Goal: Answer question/provide support

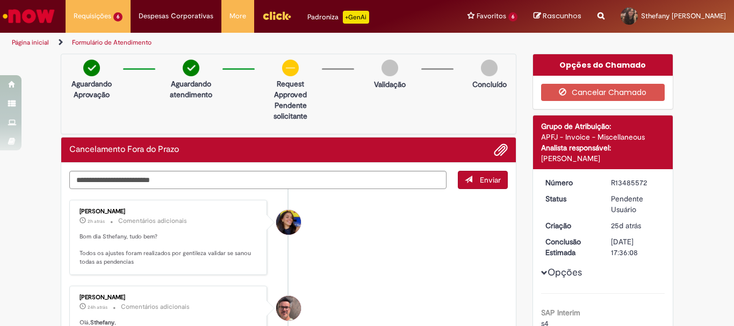
scroll to position [54, 0]
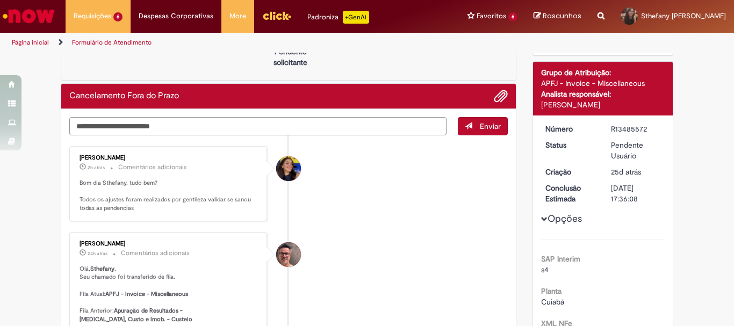
click at [126, 125] on textarea "Digite sua mensagem aqui..." at bounding box center [257, 126] width 377 height 18
type textarea "*"
type textarea "**********"
click at [497, 130] on button "Enviar" at bounding box center [483, 126] width 50 height 18
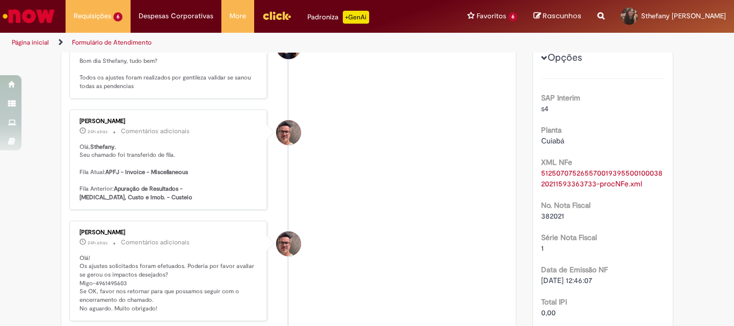
scroll to position [0, 0]
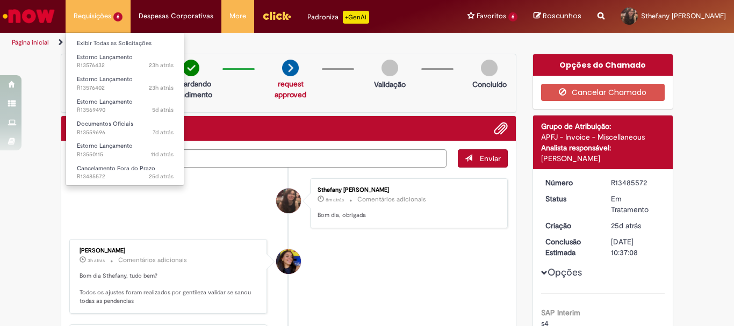
click at [85, 10] on li "Requisições 6 Exibir Todas as Solicitações Estorno Lançamento 23h atrás 23 hora…" at bounding box center [98, 16] width 65 height 32
click at [90, 38] on link "Exibir Todas as Solicitações" at bounding box center [125, 44] width 118 height 12
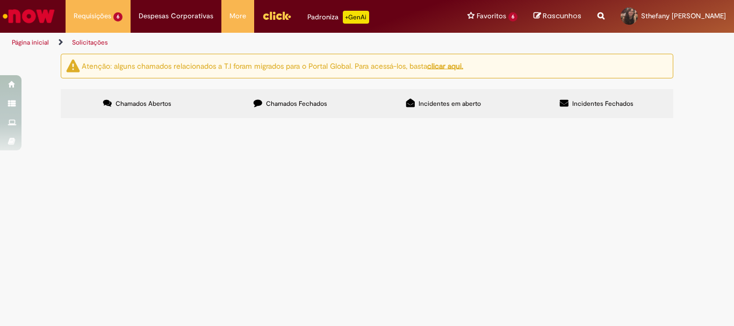
click at [0, 0] on span "pedido incorreto" at bounding box center [0, 0] width 0 height 0
click at [0, 0] on span "Pedido informado errado" at bounding box center [0, 0] width 0 height 0
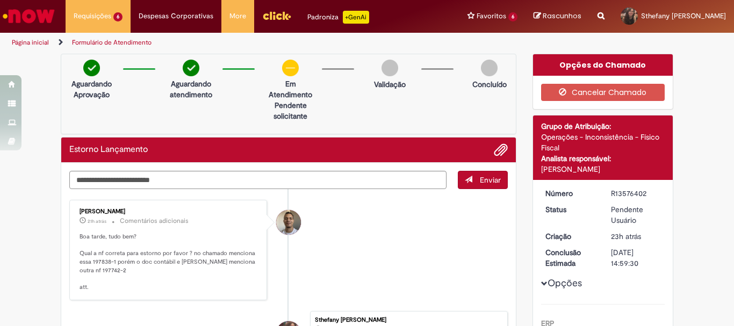
scroll to position [54, 0]
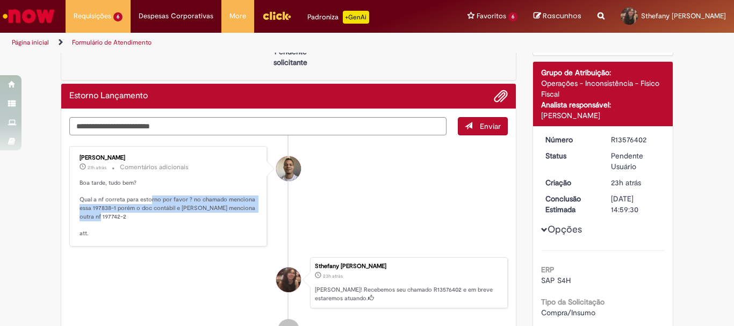
drag, startPoint x: 147, startPoint y: 202, endPoint x: 247, endPoint y: 215, distance: 100.2
click at [247, 215] on p "Boa tarde, tudo bem? Qual a nf correta para estorno por favor ? no chamado menc…" at bounding box center [169, 208] width 179 height 59
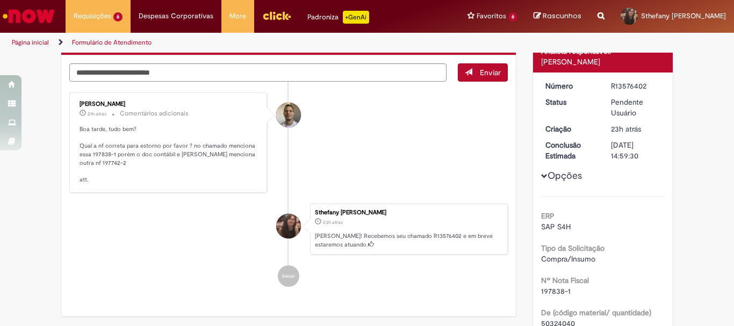
scroll to position [0, 0]
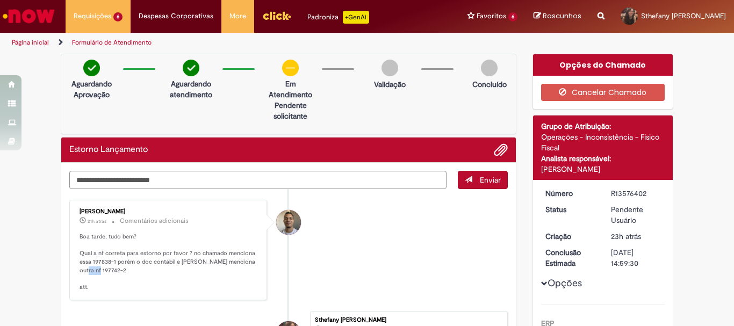
drag, startPoint x: 84, startPoint y: 271, endPoint x: 107, endPoint y: 271, distance: 23.1
click at [107, 271] on p "Boa tarde, tudo bem? Qual a nf correta para estorno por favor ? no chamado menc…" at bounding box center [169, 262] width 179 height 59
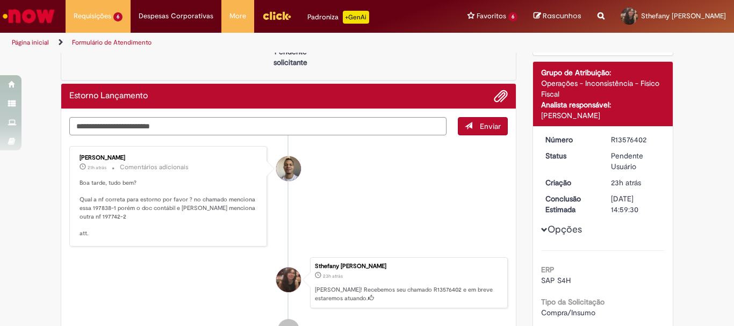
click at [182, 122] on textarea "Digite sua mensagem aqui..." at bounding box center [257, 126] width 377 height 18
paste textarea "*********"
click at [184, 128] on textarea "**********" at bounding box center [257, 126] width 377 height 18
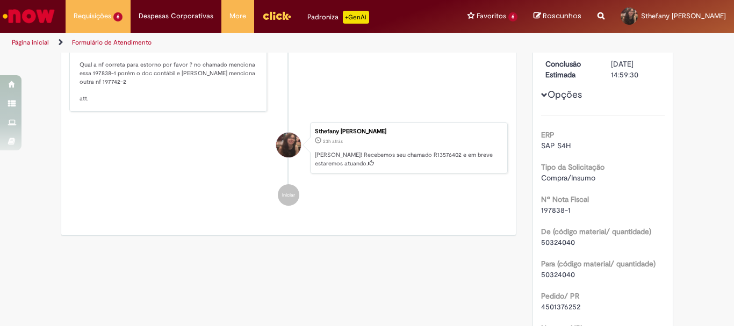
scroll to position [0, 0]
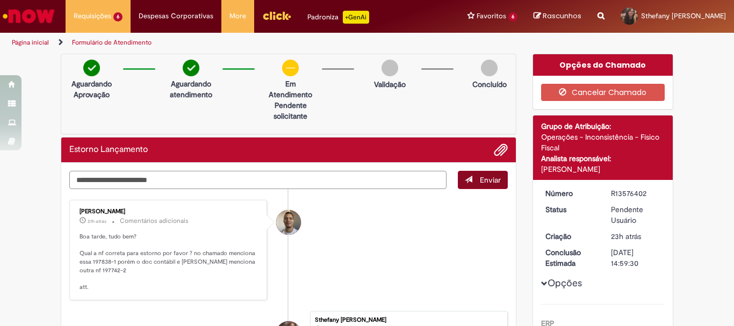
type textarea "**********"
click at [461, 186] on button "Enviar" at bounding box center [483, 180] width 50 height 18
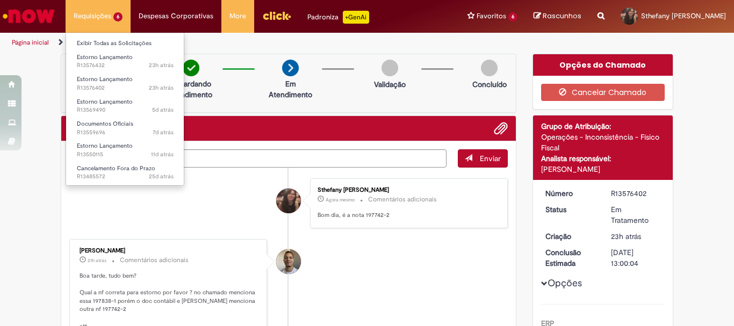
click at [107, 16] on li "Requisições 6 Exibir Todas as Solicitações Estorno Lançamento 23h atrás 23 hora…" at bounding box center [98, 16] width 65 height 32
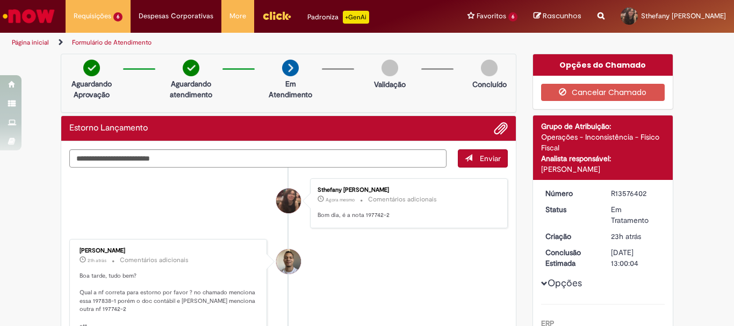
click at [95, 33] on li "Formulário de Atendimento" at bounding box center [111, 43] width 87 height 20
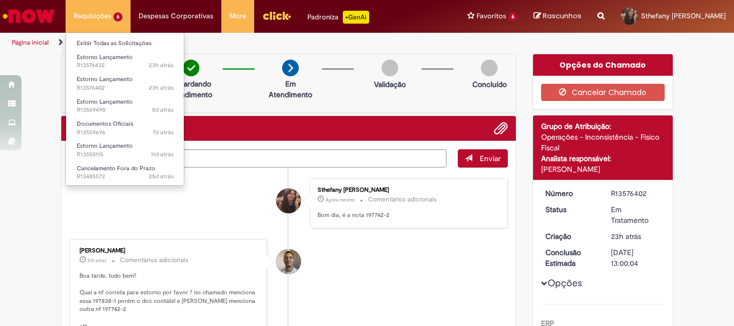
click at [105, 25] on li "Requisições 6 Exibir Todas as Solicitações Estorno Lançamento 23h atrás 23 hora…" at bounding box center [98, 16] width 65 height 32
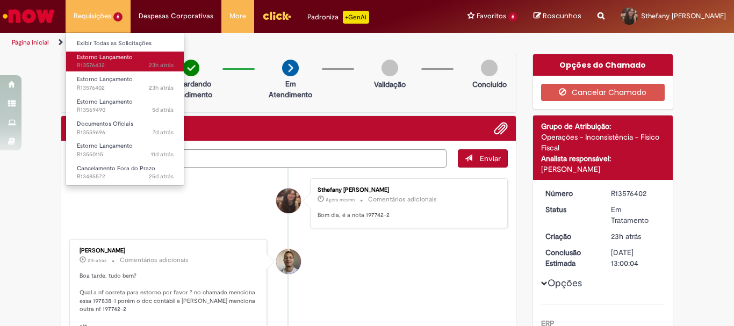
click at [108, 69] on span "23h atrás 23 horas atrás R13576432" at bounding box center [125, 65] width 97 height 9
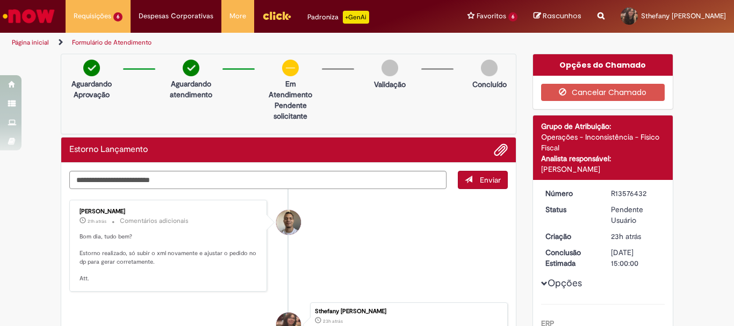
scroll to position [54, 0]
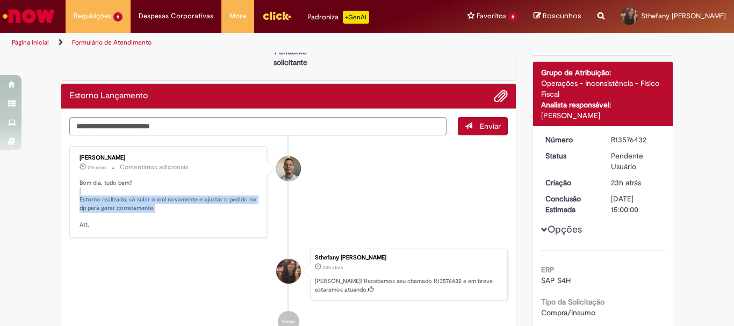
drag, startPoint x: 170, startPoint y: 194, endPoint x: 231, endPoint y: 204, distance: 62.0
click at [230, 204] on p "Bom dia, tudo bem? Estorno realizado, só subir o xml novamente e ajustar o pedi…" at bounding box center [169, 204] width 179 height 50
click at [231, 204] on p "Bom dia, tudo bem? Estorno realizado, só subir o xml novamente e ajustar o pedi…" at bounding box center [169, 204] width 179 height 50
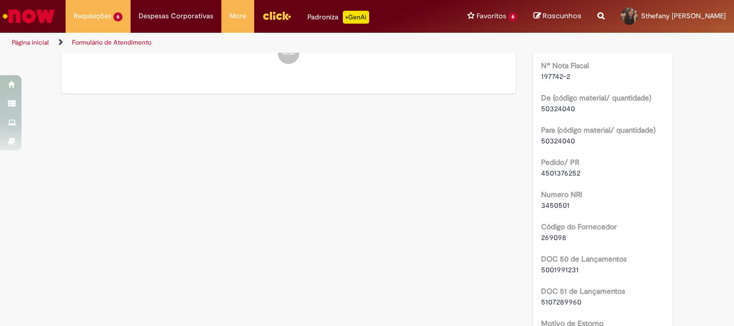
scroll to position [430, 0]
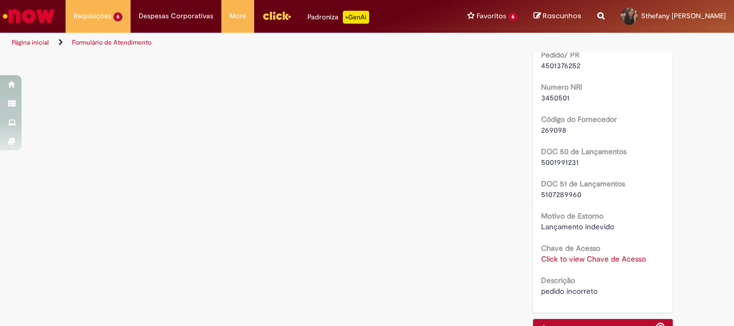
click at [605, 261] on link "Click to view Chave de Acesso" at bounding box center [593, 259] width 105 height 10
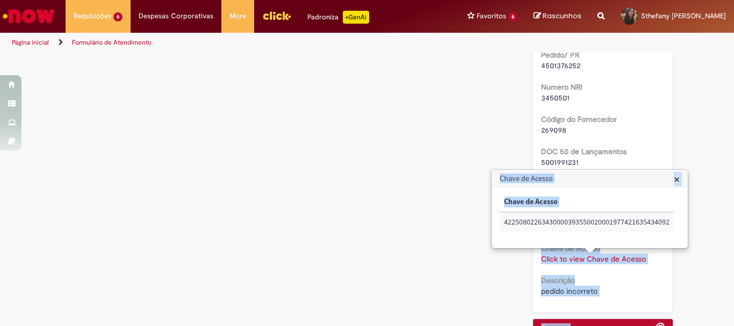
drag, startPoint x: 504, startPoint y: 225, endPoint x: 692, endPoint y: 214, distance: 187.8
click at [692, 214] on body "Pular para o conteúdo da página Requisições 6 Exibir Todas as Solicitações Esto…" at bounding box center [367, 163] width 734 height 326
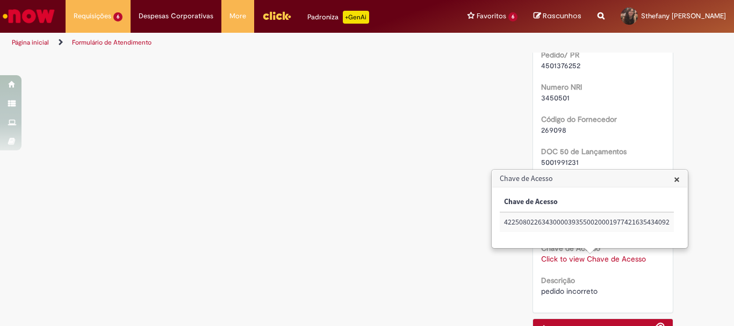
click at [637, 224] on td "42250802263430000393550020001977421635434092" at bounding box center [587, 222] width 174 height 20
click at [632, 220] on td "42250802263430000393550020001977421635434092" at bounding box center [587, 222] width 174 height 20
copy td "42250802263430000393550020001977421635434092"
click at [434, 175] on div "Verificar Código de Barras Aguardando Aprovação Aguardando atendimento Em Atend…" at bounding box center [367, 15] width 629 height 783
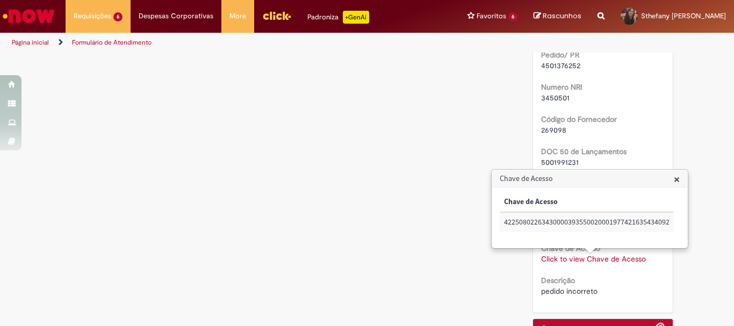
scroll to position [376, 0]
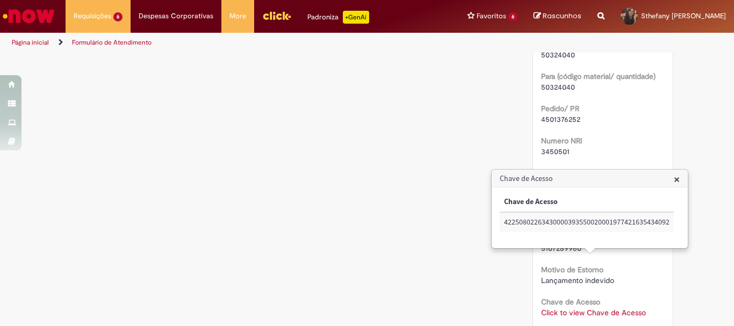
click at [570, 157] on div "ERP SAP S4H Tipo da Solicitação Compra/Insumo Nº Nota Fiscal 197742-2 De (códig…" at bounding box center [603, 139] width 124 height 422
click at [561, 152] on span "3450501" at bounding box center [555, 152] width 28 height 10
copy span "3450501"
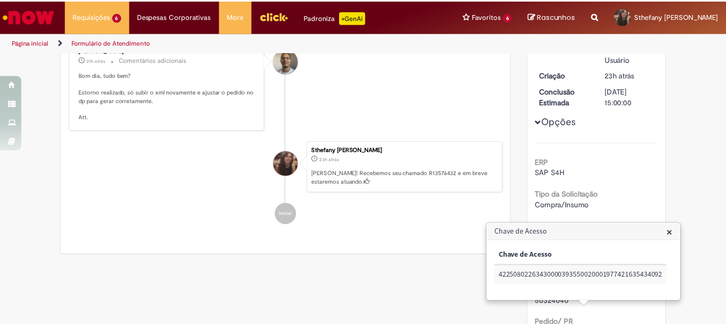
scroll to position [0, 0]
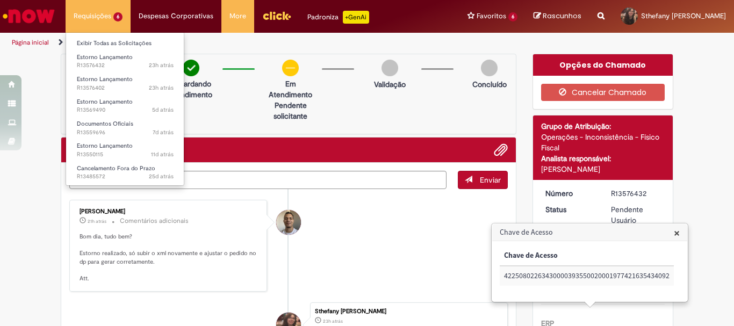
click at [100, 20] on li "Requisições 6 Exibir Todas as Solicitações Estorno Lançamento 23h atrás 23 hora…" at bounding box center [98, 16] width 65 height 32
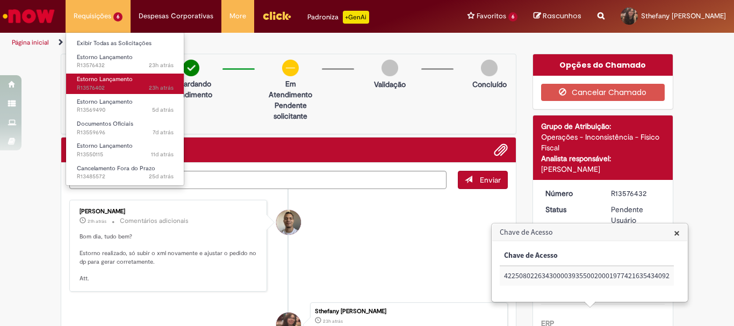
click at [109, 90] on span "23h atrás 23 horas atrás R13576402" at bounding box center [125, 88] width 97 height 9
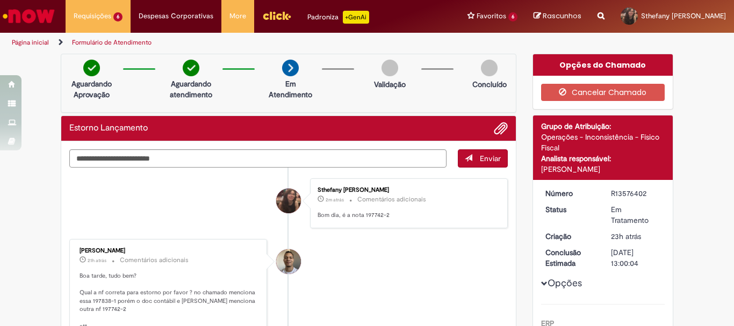
click at [415, 228] on div "Sthefany [PERSON_NAME] 2m atrás 2 minutos atrás Comentários adicionais Bom dia,…" at bounding box center [409, 203] width 198 height 50
click at [141, 165] on textarea "Digite sua mensagem aqui..." at bounding box center [257, 158] width 377 height 18
click at [148, 174] on ul "Sthefany [PERSON_NAME] 2m atrás 2 minutos atrás Comentários adicionais Bom dia,…" at bounding box center [288, 306] width 438 height 277
click at [176, 163] on textarea "Digite sua mensagem aqui..." at bounding box center [257, 158] width 377 height 18
click at [192, 153] on textarea "**********" at bounding box center [257, 158] width 377 height 18
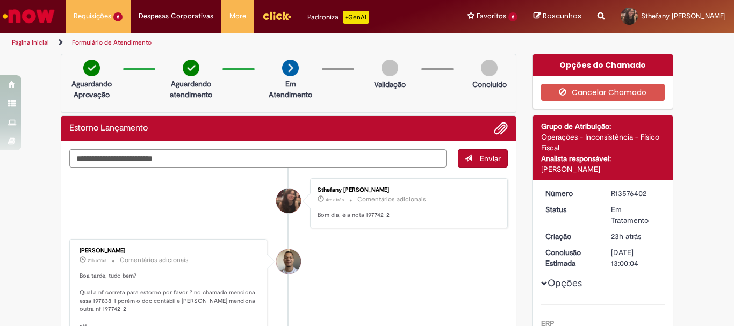
click at [177, 163] on textarea "**********" at bounding box center [257, 158] width 377 height 18
paste textarea "********"
click at [230, 155] on textarea "**********" at bounding box center [257, 158] width 377 height 18
paste textarea "**********"
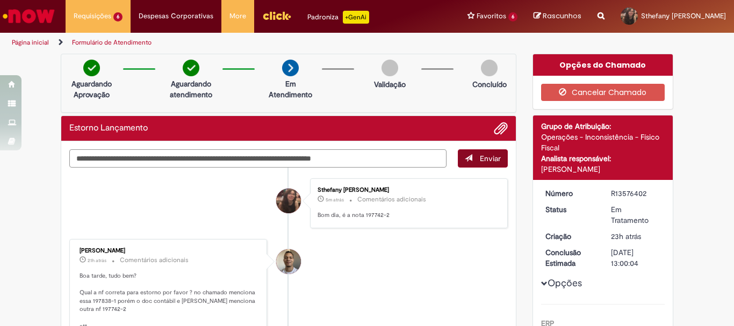
type textarea "**********"
click at [495, 159] on span "Enviar" at bounding box center [490, 159] width 21 height 10
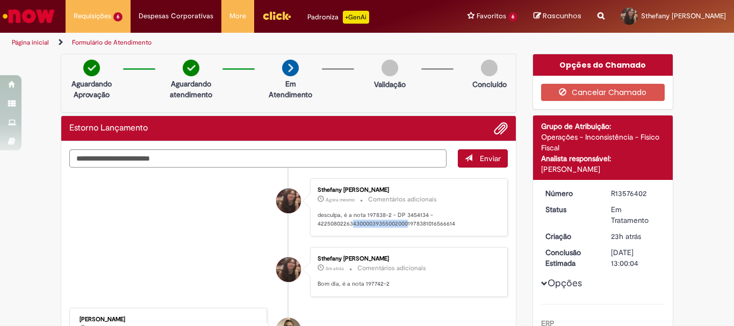
drag, startPoint x: 350, startPoint y: 226, endPoint x: 406, endPoint y: 220, distance: 56.7
click at [406, 220] on p "desculpa, é a nota 197838-2 - DP 3454134 - 422508022634300003935500200019783810…" at bounding box center [406, 219] width 179 height 17
drag, startPoint x: 425, startPoint y: 227, endPoint x: 433, endPoint y: 227, distance: 8.1
click at [433, 227] on p "desculpa, é a nota 197838-2 - DP 3454134 - 422508022634300003935500200019783810…" at bounding box center [406, 219] width 179 height 17
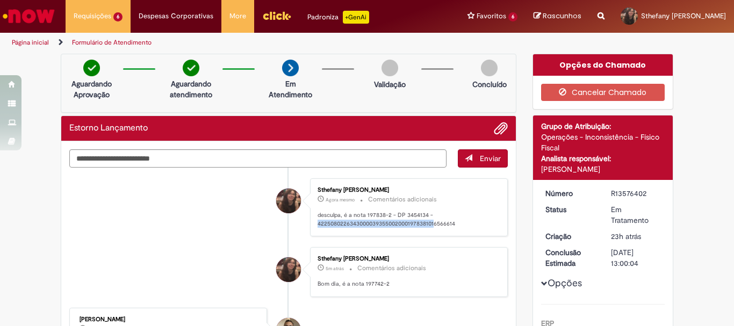
click at [433, 227] on p "desculpa, é a nota 197838-2 - DP 3454134 - 422508022634300003935500200019783810…" at bounding box center [406, 219] width 179 height 17
click at [388, 225] on p "desculpa, é a nota 197838-2 - DP 3454134 - 422508022634300003935500200019783810…" at bounding box center [406, 219] width 179 height 17
drag, startPoint x: 171, startPoint y: 202, endPoint x: 192, endPoint y: 207, distance: 21.1
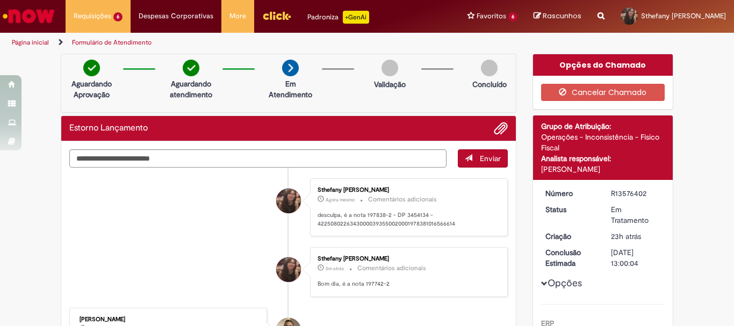
click at [171, 201] on li "Sthefany [PERSON_NAME] Agora mesmo Agora mesmo Comentários adicionais desculpa,…" at bounding box center [288, 207] width 438 height 59
click at [362, 225] on p "desculpa, é a nota 197838-2 - DP 3454134 - 422508022634300003935500200019783810…" at bounding box center [406, 219] width 179 height 17
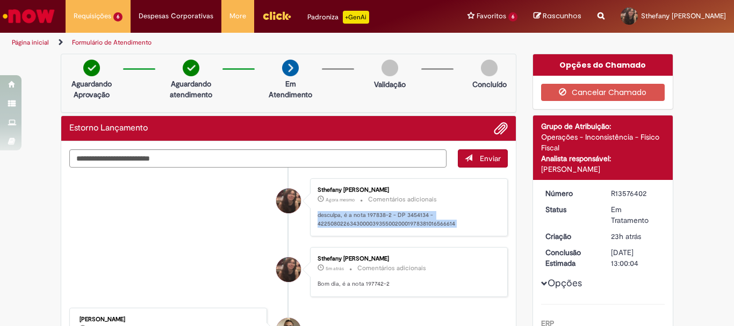
click at [362, 225] on p "desculpa, é a nota 197838-2 - DP 3454134 - 422508022634300003935500200019783810…" at bounding box center [406, 219] width 179 height 17
click at [369, 226] on p "desculpa, é a nota 197838-2 - DP 3454134 - 422508022634300003935500200019783810…" at bounding box center [406, 219] width 179 height 17
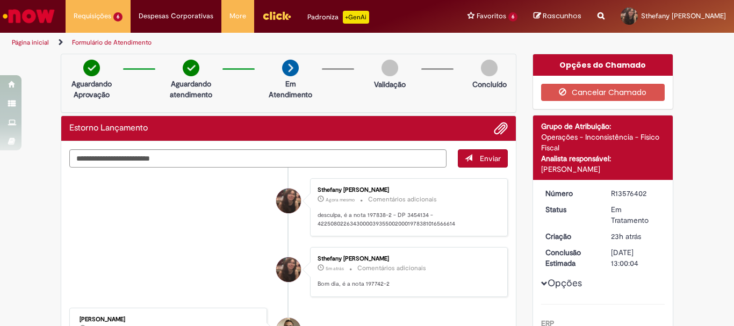
click at [230, 230] on li "Sthefany [PERSON_NAME] Agora mesmo Agora mesmo Comentários adicionais desculpa,…" at bounding box center [288, 207] width 438 height 59
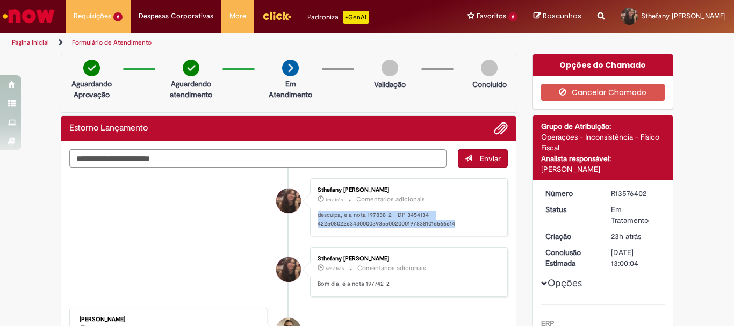
drag, startPoint x: 313, startPoint y: 215, endPoint x: 458, endPoint y: 221, distance: 144.6
click at [458, 221] on p "desculpa, é a nota 197838-2 - DP 3454134 - 422508022634300003935500200019783810…" at bounding box center [406, 219] width 179 height 17
click at [446, 224] on p "desculpa, é a nota 197838-2 - DP 3454134 - 422508022634300003935500200019783810…" at bounding box center [406, 219] width 179 height 17
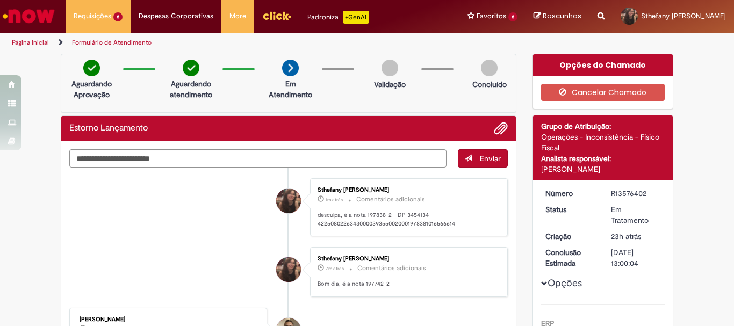
click at [303, 216] on li "Sthefany [PERSON_NAME] 1m atrás 1m atrás Comentários adicionais desculpa, é a n…" at bounding box center [288, 207] width 438 height 59
click at [392, 219] on p "desculpa, é a nota 197838-2 - DP 3454134 - 422508022634300003935500200019783810…" at bounding box center [406, 219] width 179 height 17
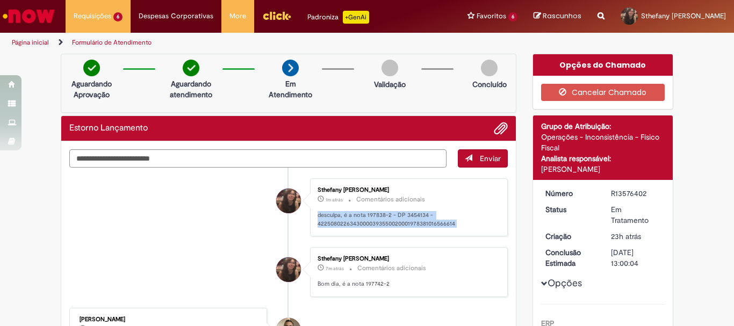
click at [392, 219] on p "desculpa, é a nota 197838-2 - DP 3454134 - 422508022634300003935500200019783810…" at bounding box center [406, 219] width 179 height 17
click at [443, 228] on p "desculpa, é a nota 197838-2 - DP 3454134 - 422508022634300003935500200019783810…" at bounding box center [406, 219] width 179 height 17
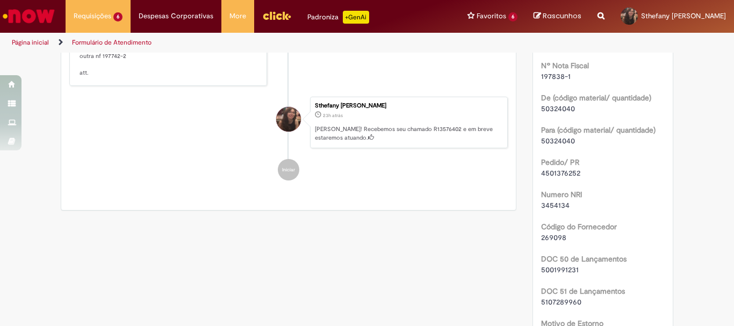
scroll to position [269, 0]
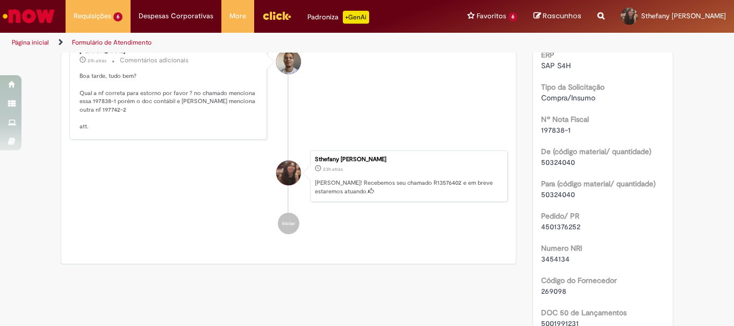
click at [561, 132] on span "197838-1" at bounding box center [556, 130] width 30 height 10
click at [562, 132] on span "197838-1" at bounding box center [556, 130] width 30 height 10
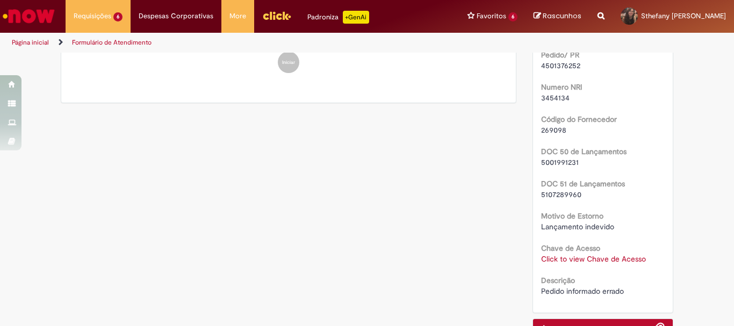
scroll to position [322, 0]
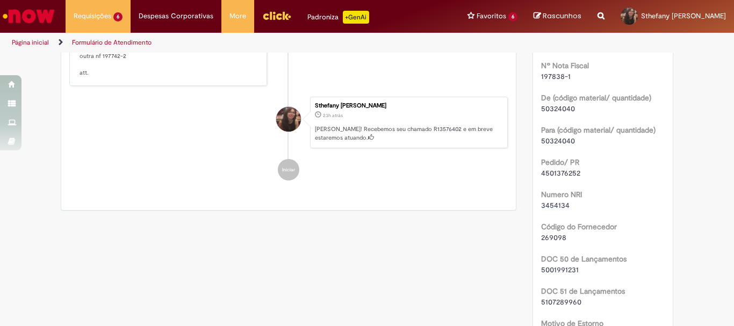
click at [550, 205] on span "3454134" at bounding box center [555, 205] width 28 height 10
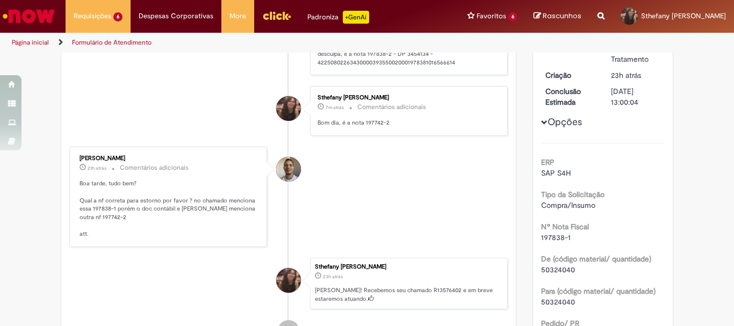
scroll to position [54, 0]
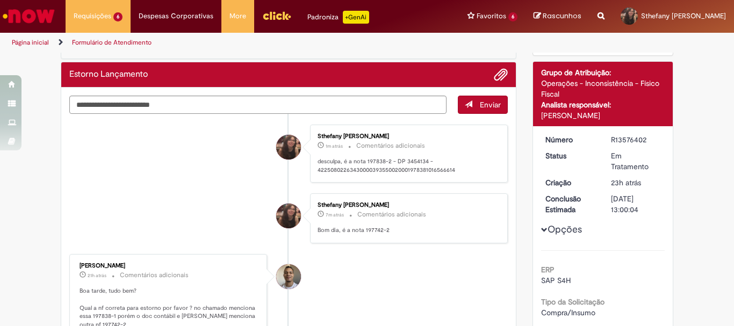
drag, startPoint x: 282, startPoint y: 200, endPoint x: 279, endPoint y: 3, distance: 197.2
click at [282, 199] on div "Histórico de tíquete" at bounding box center [288, 242] width 27 height 219
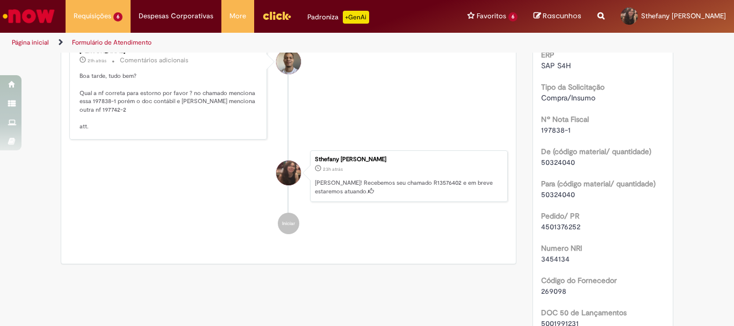
scroll to position [430, 0]
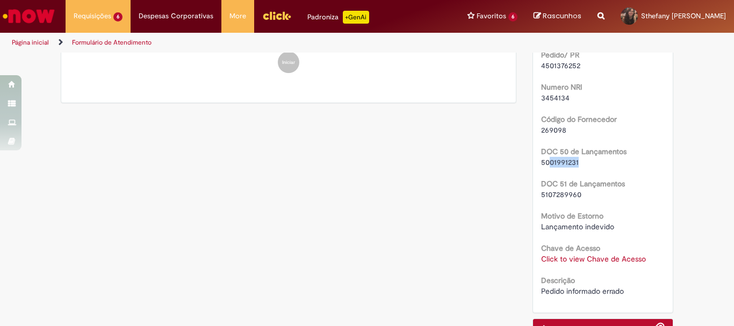
drag, startPoint x: 545, startPoint y: 158, endPoint x: 604, endPoint y: 168, distance: 59.3
click at [604, 168] on div "ERP SAP S4H Tipo da Solicitação Compra/Insumo Nº Nota Fiscal 197838-1 De (códig…" at bounding box center [603, 85] width 124 height 422
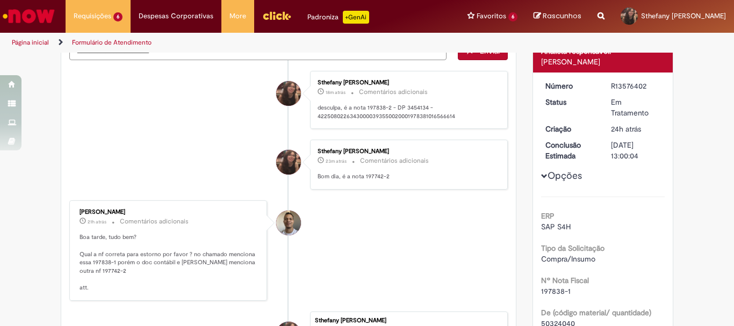
scroll to position [0, 0]
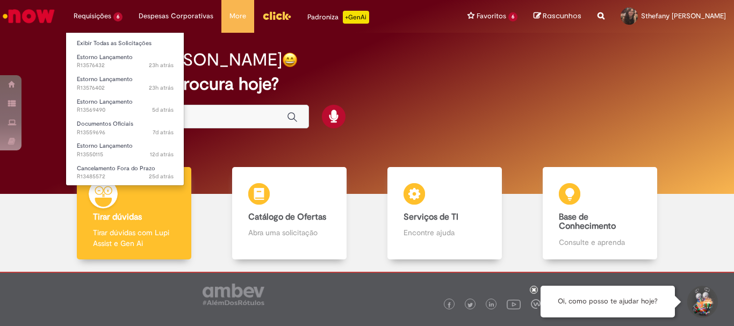
click at [105, 18] on li "Requisições 6 Exibir Todas as Solicitações Estorno Lançamento 23h atrás 23 hora…" at bounding box center [98, 16] width 65 height 32
click at [89, 20] on li "Requisições 6 Exibir Todas as Solicitações Estorno Lançamento 23h atrás 23 hora…" at bounding box center [98, 16] width 65 height 32
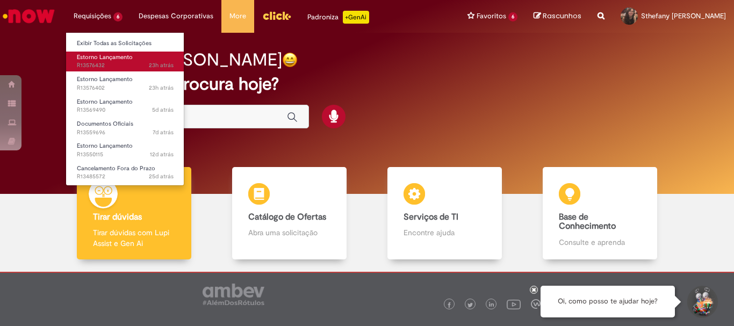
click at [128, 63] on span "23h atrás 23 horas atrás R13576432" at bounding box center [125, 65] width 97 height 9
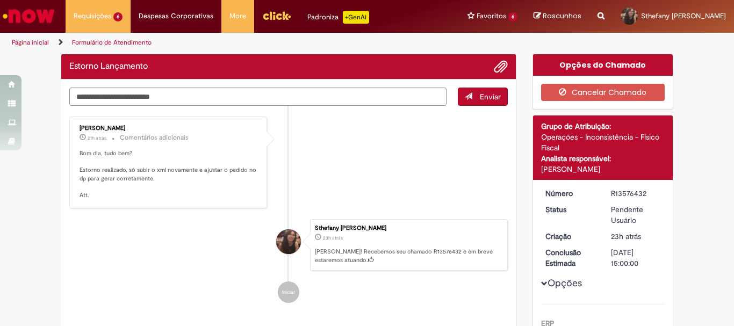
click at [323, 176] on li "Joziano De Jesus Oliveira 21h atrás 21 horas atrás Comentários adicionais Bom d…" at bounding box center [288, 163] width 438 height 92
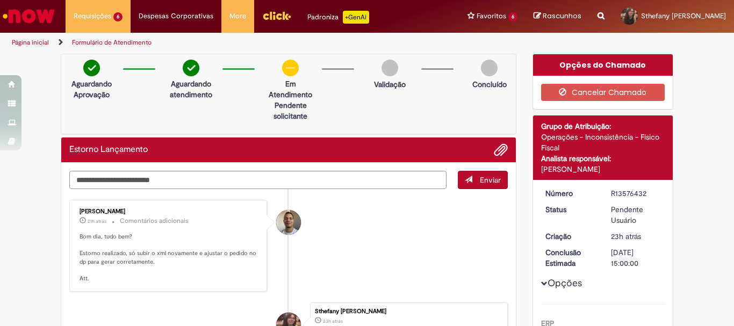
click at [270, 160] on div "Estorno Lançamento" at bounding box center [288, 150] width 454 height 25
